Goal: Task Accomplishment & Management: Manage account settings

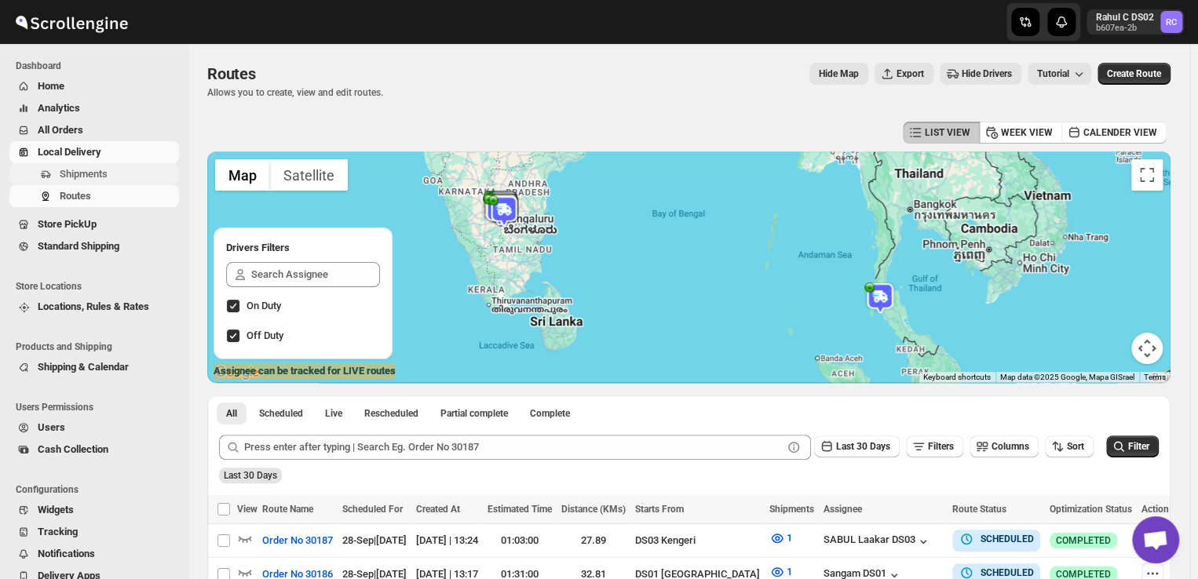
click at [122, 174] on span "Shipments" at bounding box center [118, 174] width 116 height 16
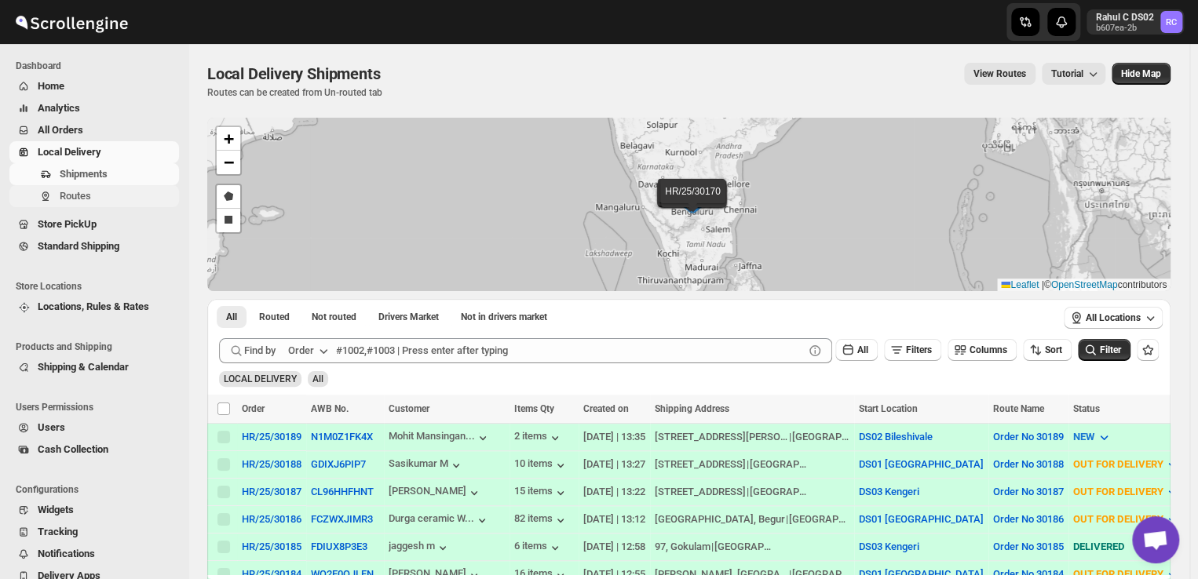
click at [94, 195] on span "Routes" at bounding box center [118, 196] width 116 height 16
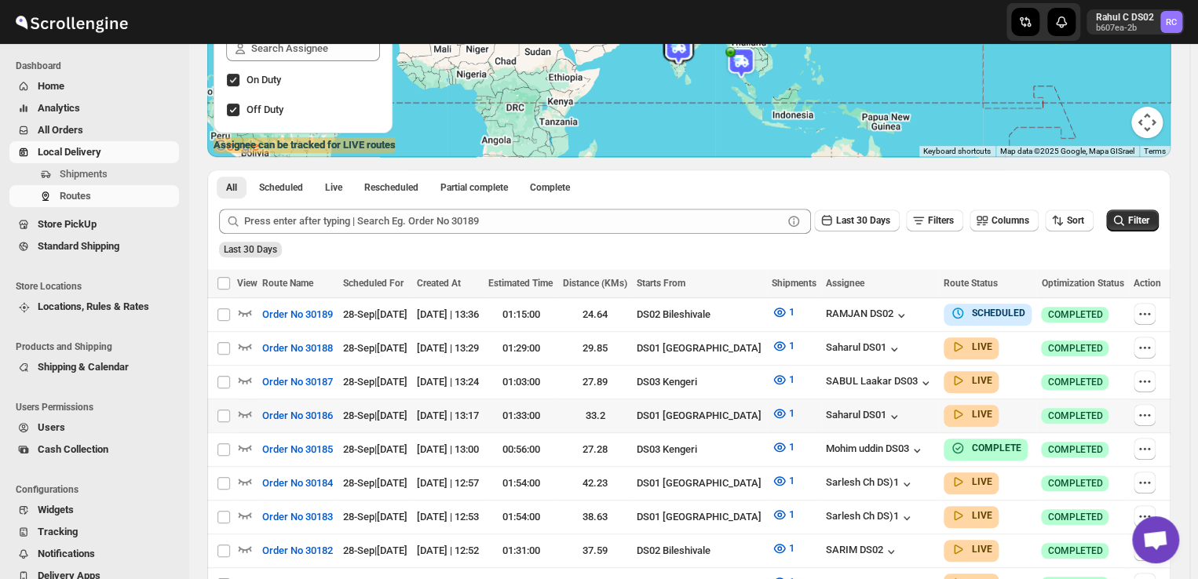
scroll to position [236, 0]
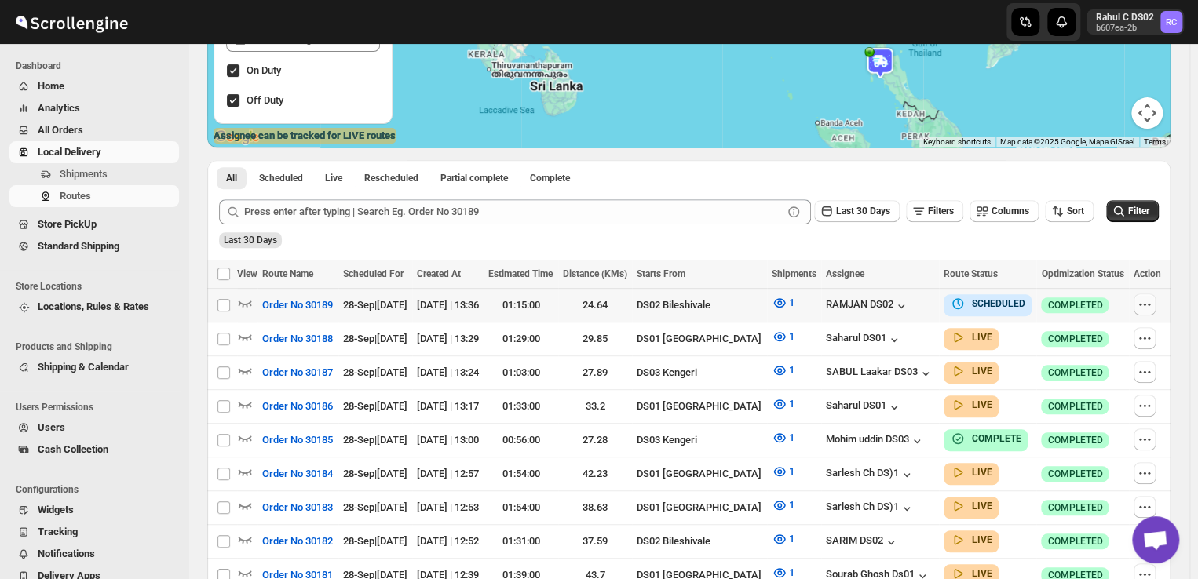
click at [1153, 300] on icon "button" at bounding box center [1145, 305] width 16 height 16
checkbox input "true"
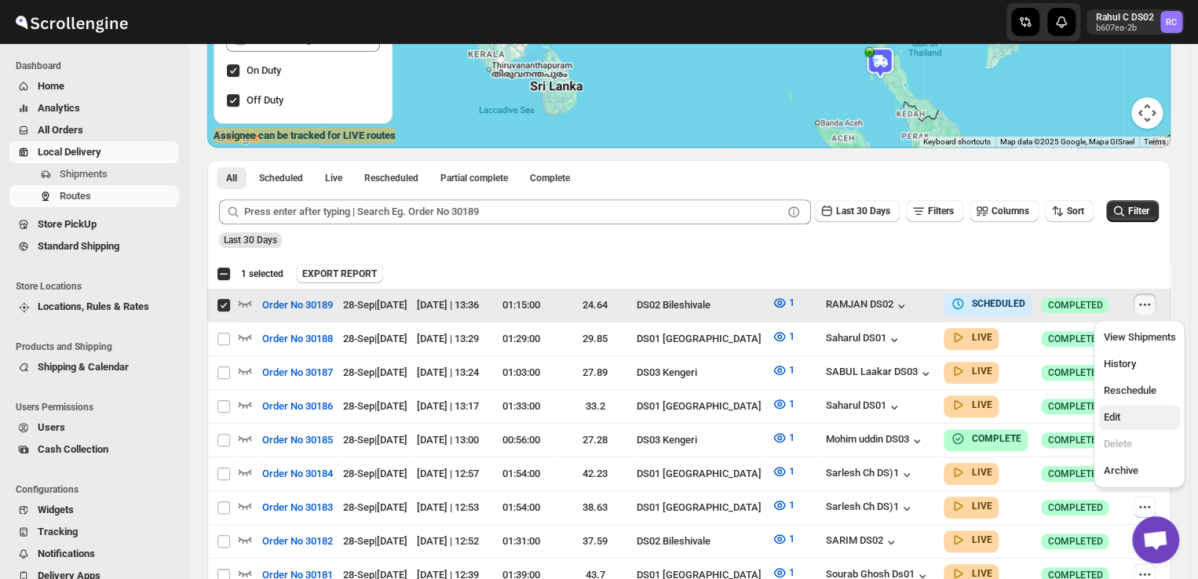
click at [1127, 416] on span "Edit" at bounding box center [1139, 418] width 72 height 16
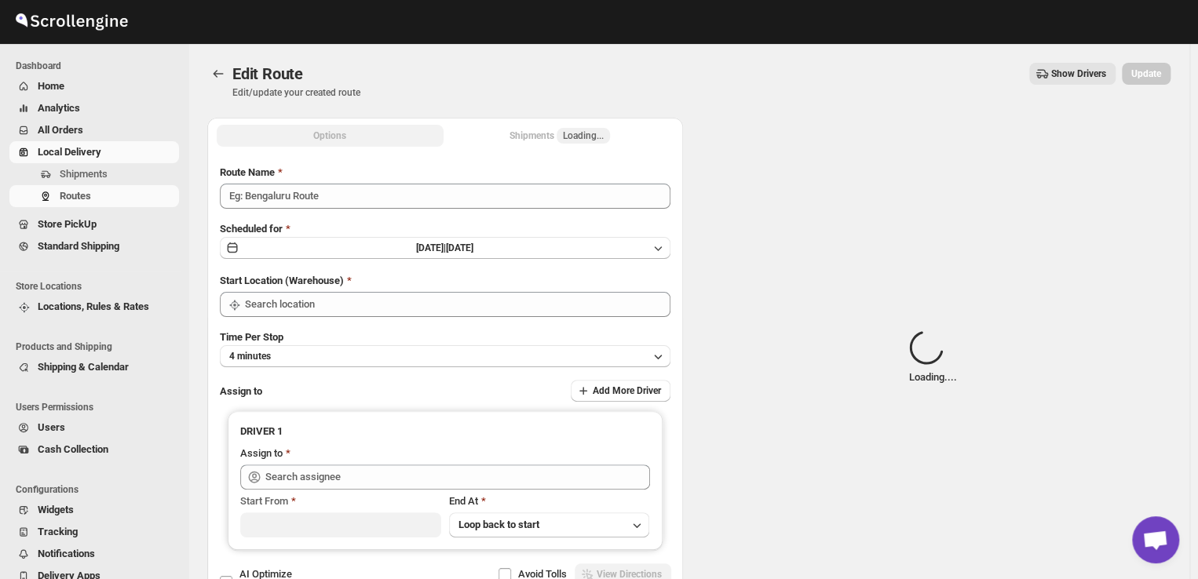
type input "Order No 30189"
type input "DS02 Bileshivale"
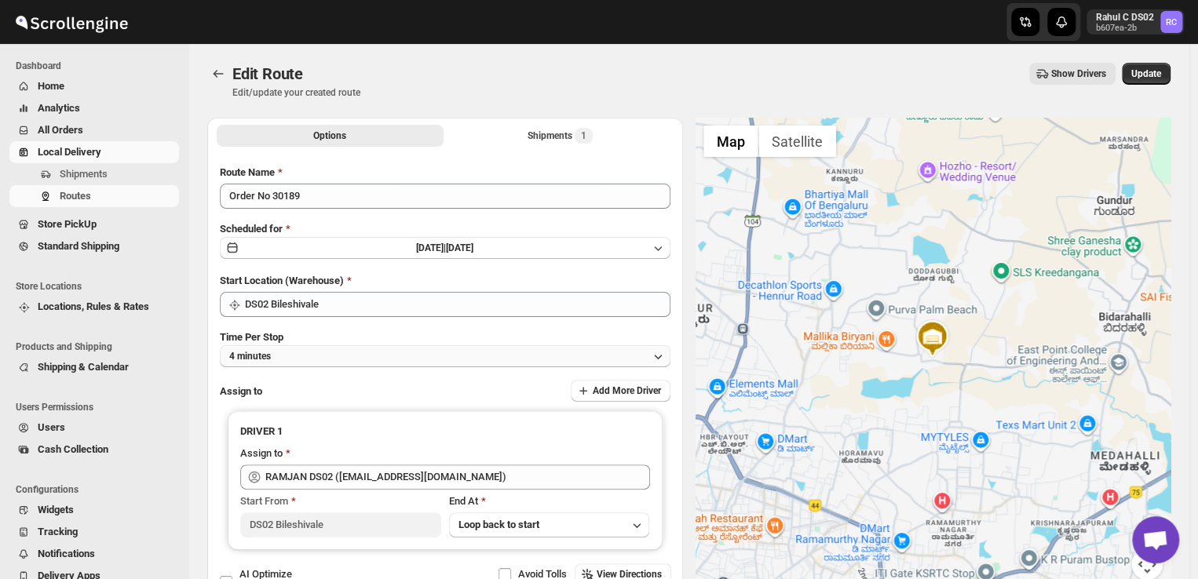
click at [302, 359] on button "4 minutes" at bounding box center [445, 356] width 451 height 22
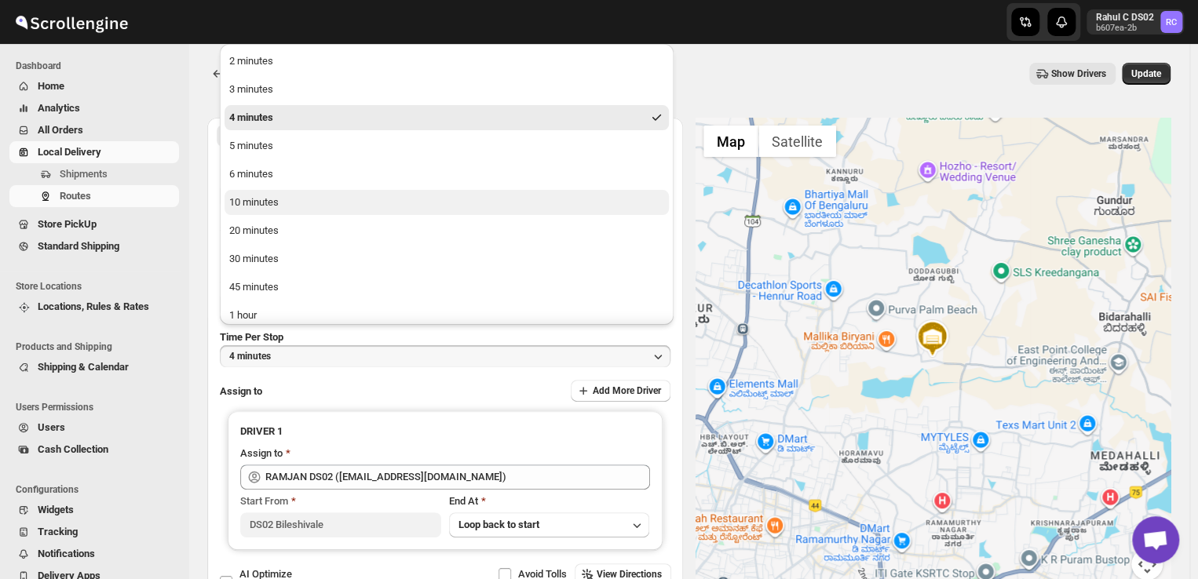
click at [250, 199] on div "10 minutes" at bounding box center [253, 203] width 49 height 16
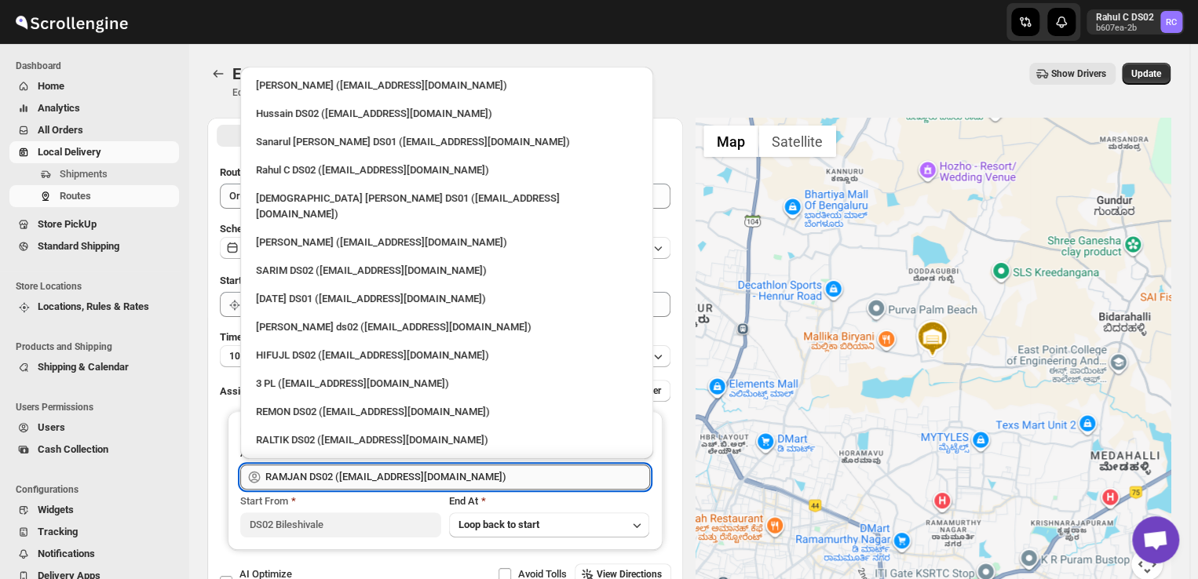
click at [456, 477] on input "RAMJAN DS02 (rixatoc168@evoxury.com)" at bounding box center [457, 477] width 385 height 25
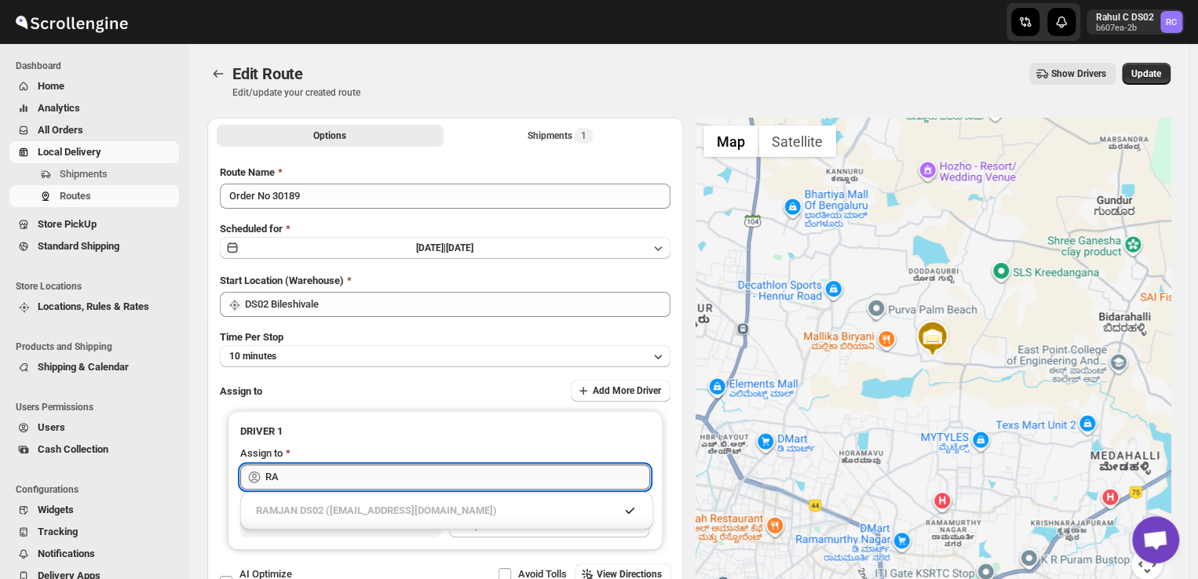
type input "R"
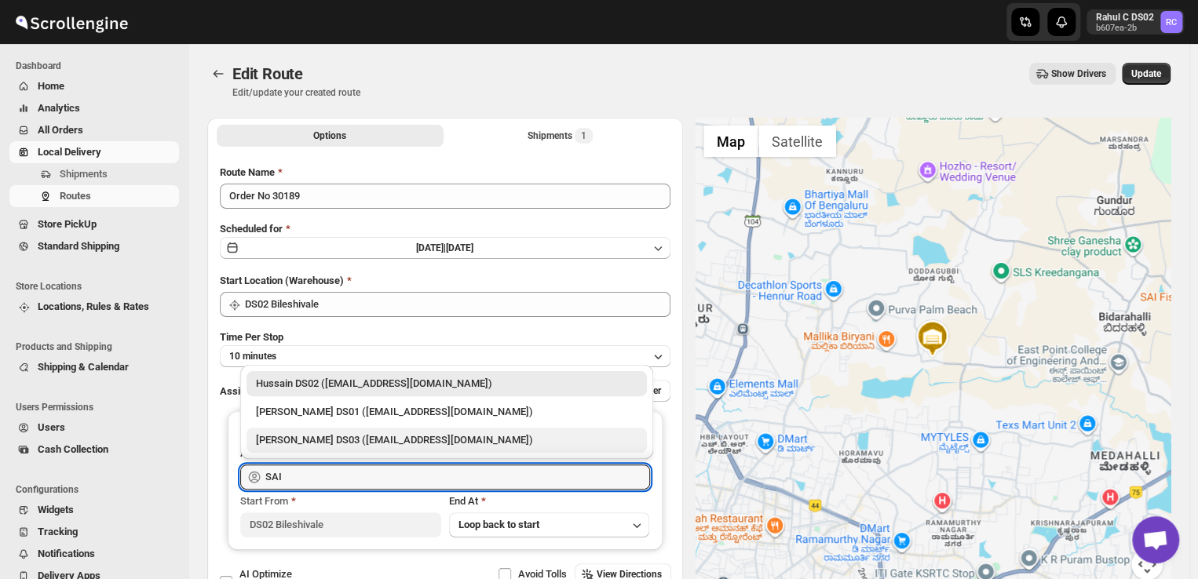
click at [477, 444] on div "Saibur Rahman DS03 (novenik154@ihnpo.com)" at bounding box center [447, 441] width 382 height 16
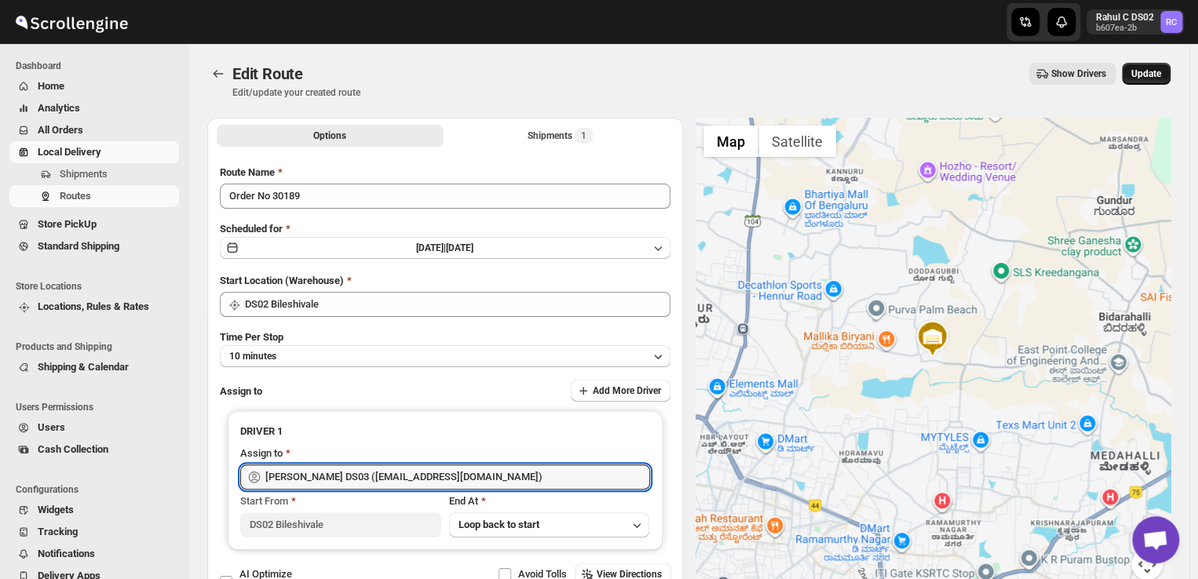
type input "Saibur Rahman DS03 (novenik154@ihnpo.com)"
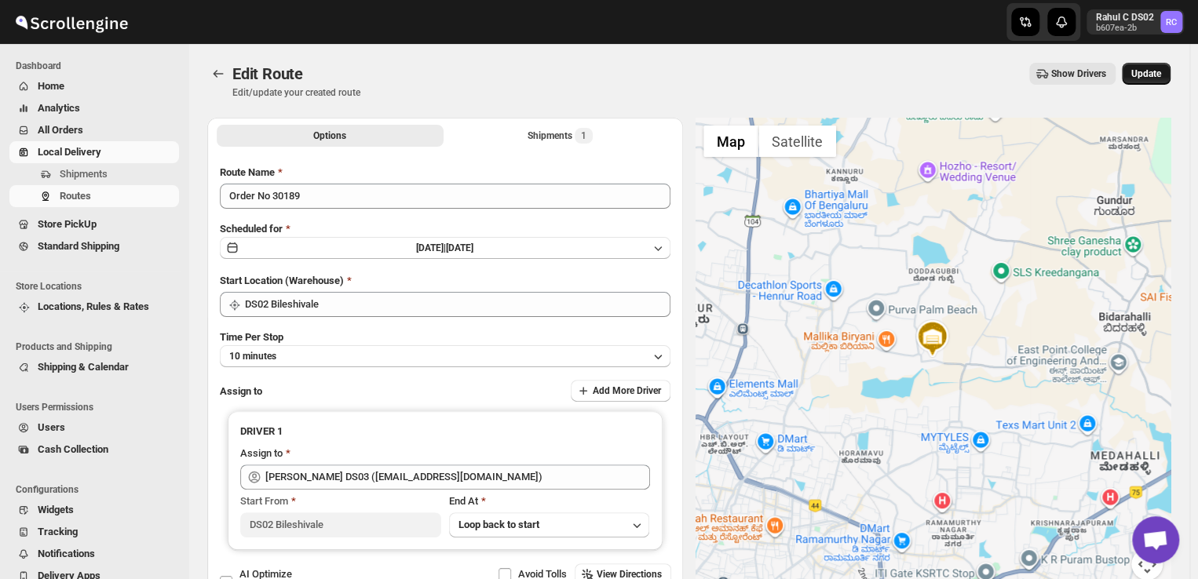
click at [1149, 66] on button "Update" at bounding box center [1146, 74] width 49 height 22
